Goal: Entertainment & Leisure: Consume media (video, audio)

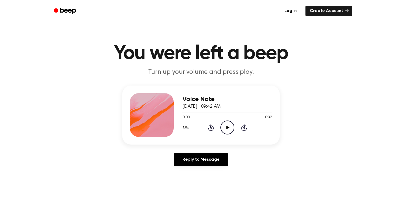
click at [231, 129] on icon "Play Audio" at bounding box center [228, 128] width 14 height 14
click at [231, 129] on icon "Pause Audio" at bounding box center [228, 128] width 14 height 14
click at [231, 129] on icon "Play Audio" at bounding box center [228, 128] width 14 height 14
click at [231, 131] on icon "Pause Audio" at bounding box center [228, 128] width 14 height 14
click at [206, 115] on div at bounding box center [228, 113] width 90 height 4
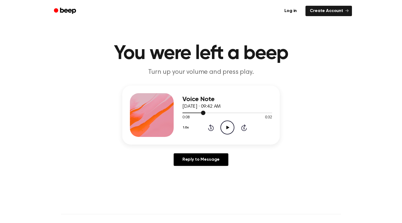
click at [186, 114] on div at bounding box center [228, 113] width 90 height 4
click at [228, 123] on icon "Play Audio" at bounding box center [228, 128] width 14 height 14
click at [228, 126] on icon "Pause Audio" at bounding box center [228, 128] width 14 height 14
click at [187, 114] on div at bounding box center [228, 113] width 90 height 4
click at [230, 127] on icon "Play Audio" at bounding box center [228, 128] width 14 height 14
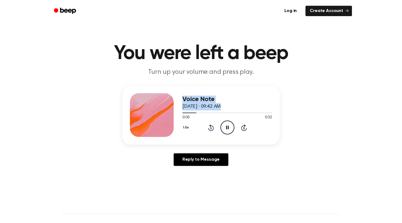
drag, startPoint x: 191, startPoint y: 115, endPoint x: 175, endPoint y: 113, distance: 15.5
click at [175, 113] on div "Voice Note [DATE] · 09:42 AM 0:05 0:32 Your browser does not support the [objec…" at bounding box center [201, 115] width 158 height 59
drag, startPoint x: 189, startPoint y: 115, endPoint x: 158, endPoint y: 115, distance: 31.2
click at [158, 115] on div "Voice Note [DATE] · 09:42 AM 0:06 0:32 Your browser does not support the [objec…" at bounding box center [201, 115] width 158 height 59
drag, startPoint x: 199, startPoint y: 113, endPoint x: 165, endPoint y: 112, distance: 34.2
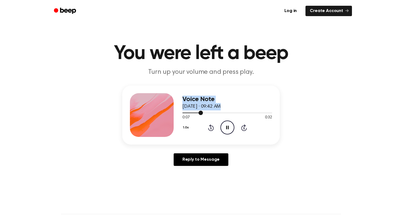
click at [165, 112] on div "Voice Note [DATE] · 09:42 AM 0:07 0:32 Your browser does not support the [objec…" at bounding box center [201, 115] width 158 height 59
click at [204, 117] on div "0:08 0:32" at bounding box center [228, 118] width 90 height 6
drag, startPoint x: 203, startPoint y: 113, endPoint x: 190, endPoint y: 113, distance: 13.2
click at [189, 113] on div at bounding box center [228, 113] width 90 height 4
click at [212, 126] on icon at bounding box center [211, 128] width 6 height 7
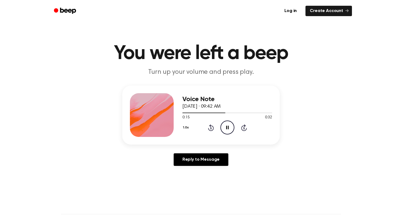
click at [229, 121] on circle at bounding box center [227, 127] width 13 height 13
click at [211, 127] on icon at bounding box center [211, 128] width 6 height 7
click at [230, 128] on icon "Play Audio" at bounding box center [228, 128] width 14 height 14
click at [233, 126] on icon "Pause Audio" at bounding box center [228, 128] width 14 height 14
click at [229, 127] on icon "Play Audio" at bounding box center [228, 128] width 14 height 14
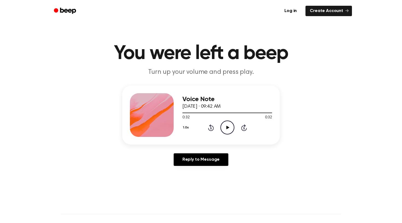
click at [223, 130] on icon "Play Audio" at bounding box center [228, 128] width 14 height 14
click at [231, 127] on icon "Pause Audio" at bounding box center [228, 128] width 14 height 14
click at [231, 127] on icon "Play Audio" at bounding box center [228, 128] width 14 height 14
click at [231, 127] on icon "Pause Audio" at bounding box center [228, 128] width 14 height 14
drag, startPoint x: 231, startPoint y: 127, endPoint x: 235, endPoint y: 133, distance: 7.1
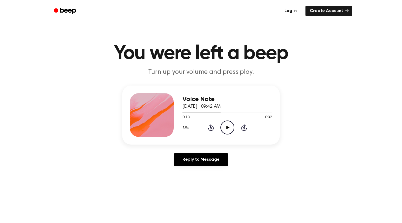
click at [235, 133] on div "1.0x Rewind 5 seconds Play Audio Skip 5 seconds" at bounding box center [228, 128] width 90 height 14
click at [232, 128] on icon "Play Audio" at bounding box center [228, 128] width 14 height 14
